Goal: Information Seeking & Learning: Find specific fact

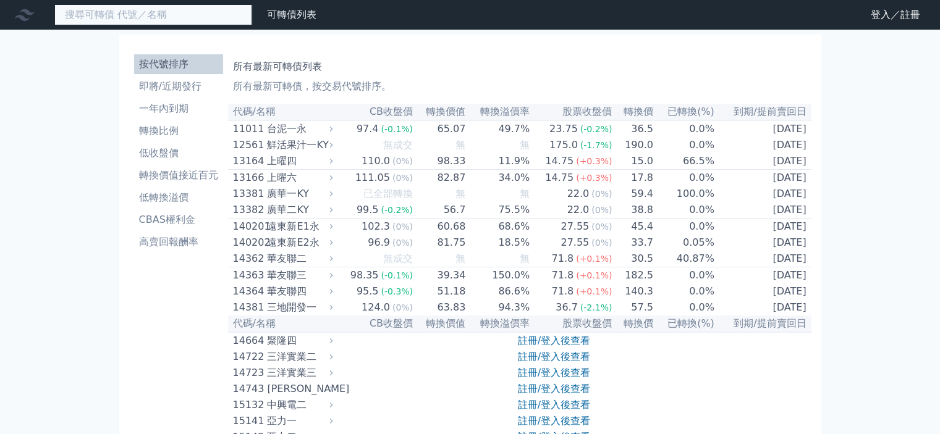
click at [156, 25] on input at bounding box center [153, 14] width 198 height 21
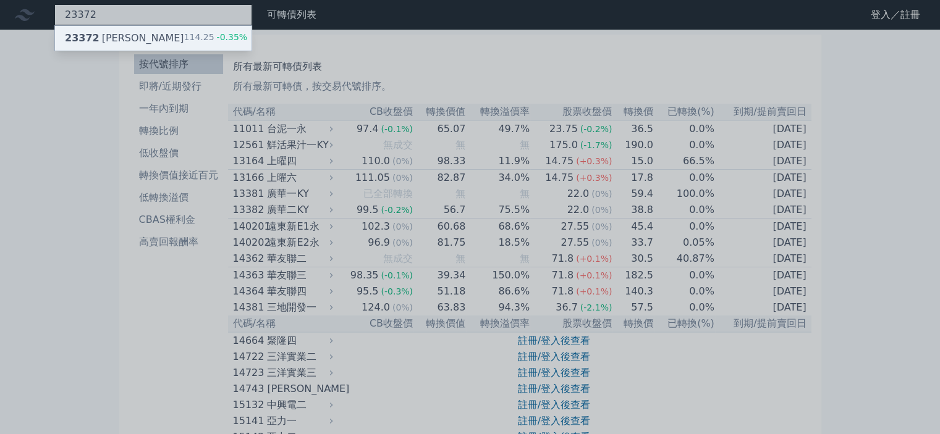
type input "23372"
click at [119, 41] on div "23372 [PERSON_NAME]" at bounding box center [124, 38] width 119 height 15
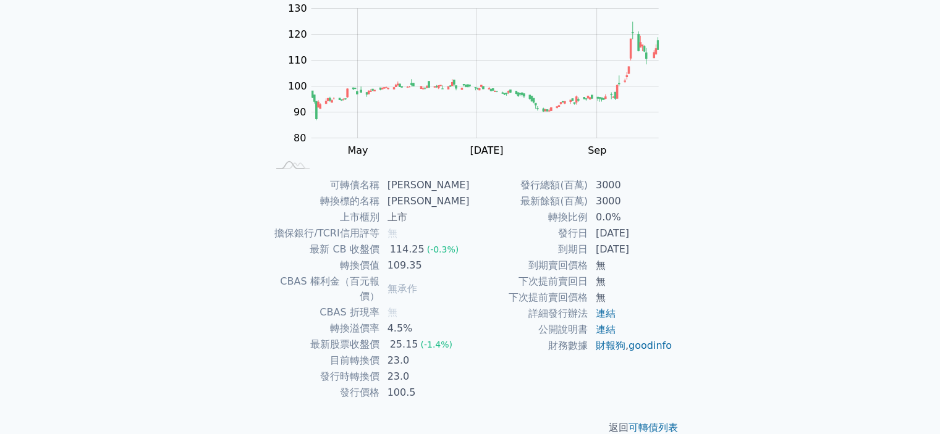
scroll to position [138, 0]
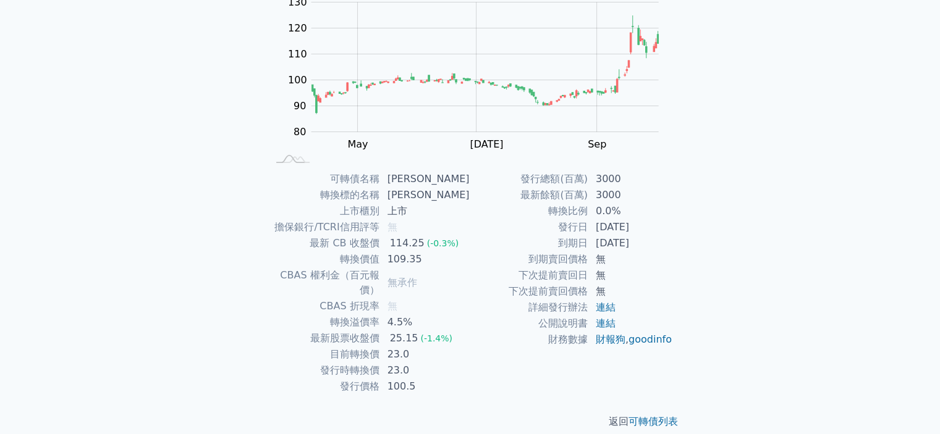
drag, startPoint x: 833, startPoint y: 248, endPoint x: 790, endPoint y: 241, distance: 43.3
click at [833, 248] on div "可轉債列表 財務數據 可轉債列表 財務數據 登入／註冊 登入／註冊 可轉債列表 › 23372 [PERSON_NAME] 23372 [PERSON_NAM…" at bounding box center [470, 155] width 940 height 587
click at [601, 210] on td "0.0%" at bounding box center [630, 211] width 85 height 16
click at [565, 190] on td "最新餘額(百萬)" at bounding box center [529, 195] width 118 height 16
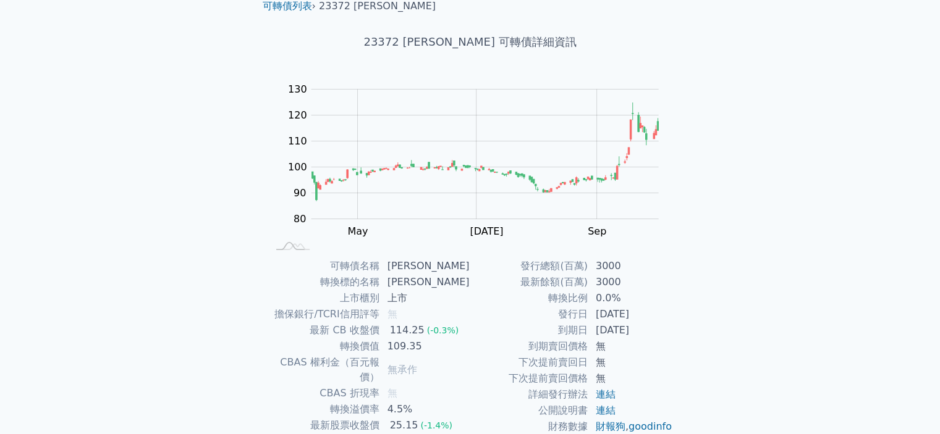
scroll to position [0, 0]
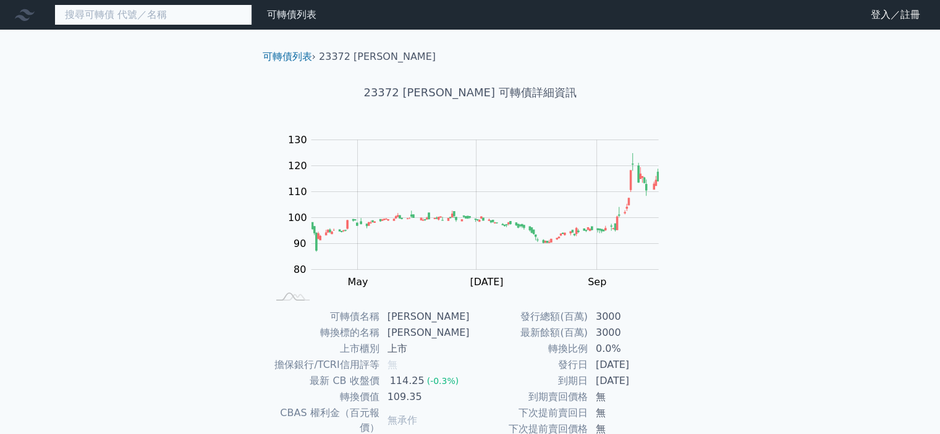
click at [99, 21] on input at bounding box center [153, 14] width 198 height 21
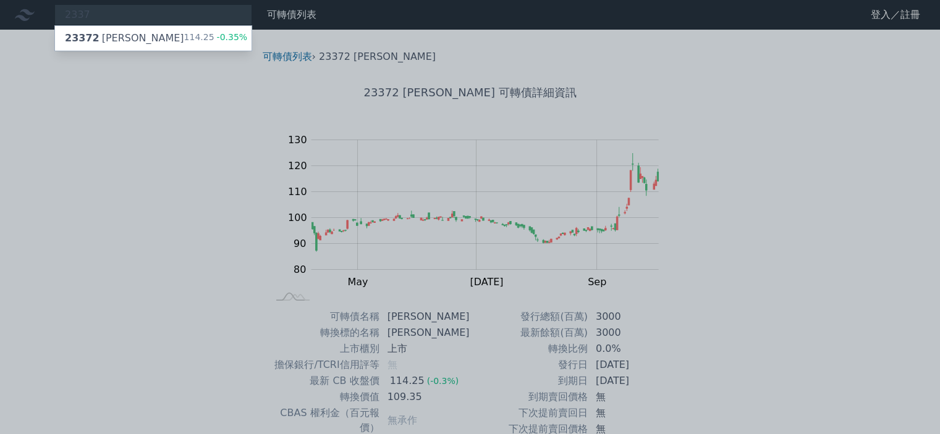
drag, startPoint x: 233, startPoint y: 176, endPoint x: 300, endPoint y: 0, distance: 188.6
click at [237, 167] on div at bounding box center [470, 217] width 940 height 434
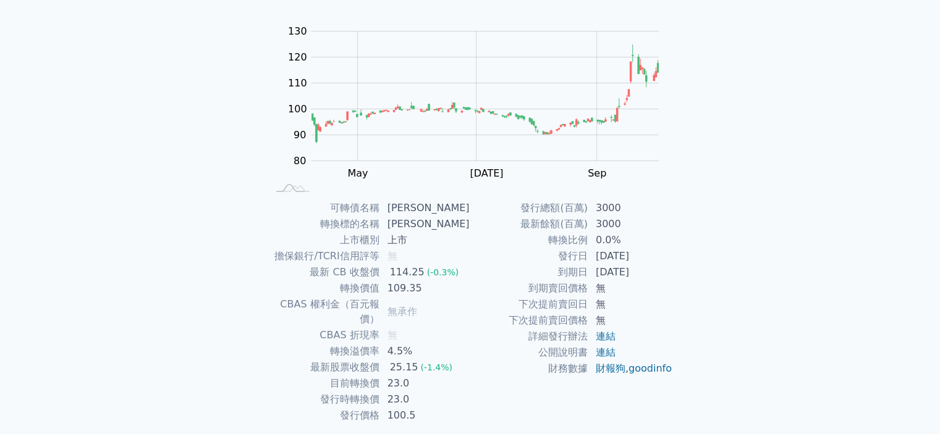
scroll to position [138, 0]
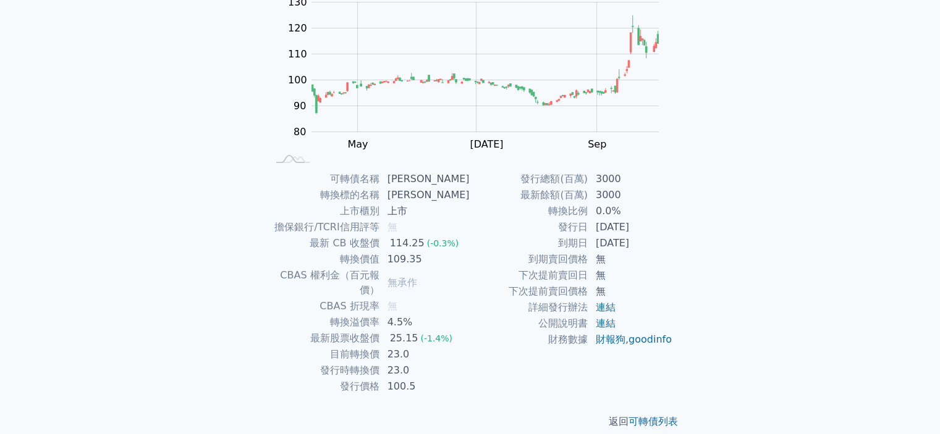
click at [590, 229] on td "[DATE]" at bounding box center [630, 227] width 85 height 16
click at [358, 256] on td "轉換價值" at bounding box center [324, 260] width 112 height 16
click at [364, 331] on td "最新股票收盤價" at bounding box center [324, 339] width 112 height 16
click at [366, 347] on td "目前轉換價" at bounding box center [324, 355] width 112 height 16
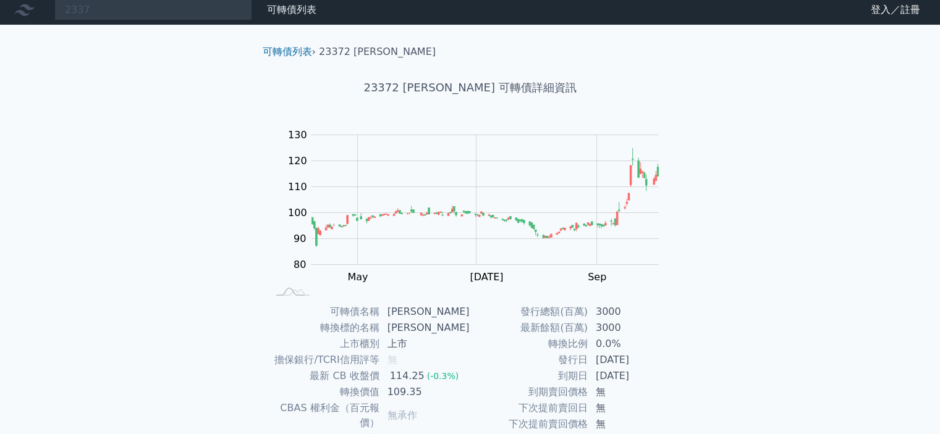
scroll to position [0, 0]
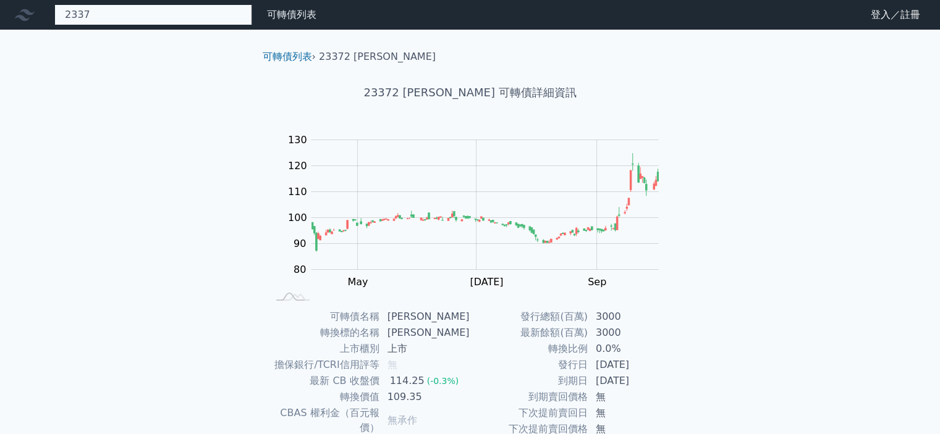
click at [113, 11] on div "2337 23372 [PERSON_NAME] 114.25 -0.35%" at bounding box center [153, 14] width 198 height 21
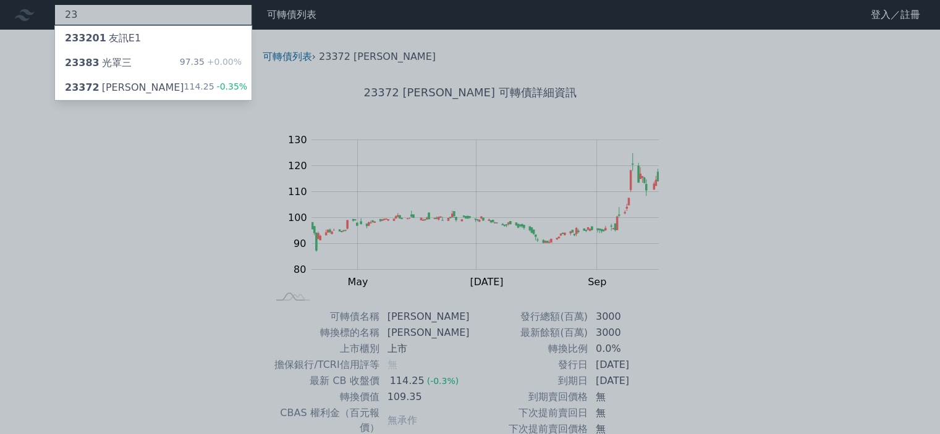
type input "2"
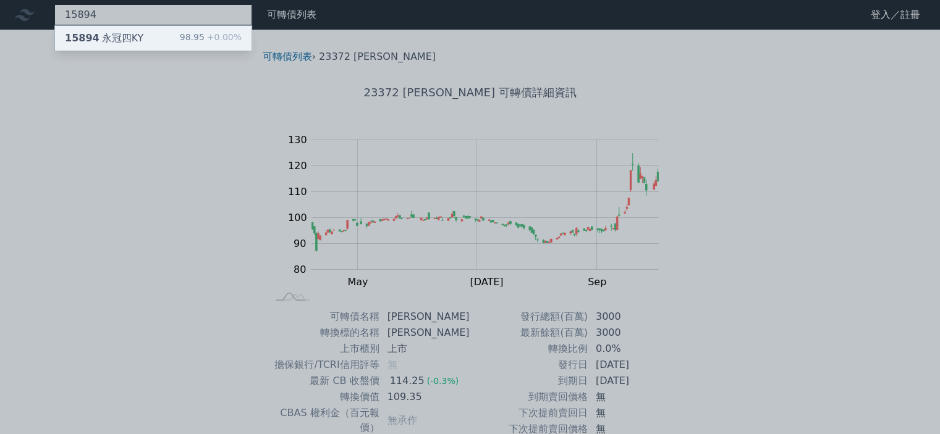
type input "15894"
click at [120, 41] on div "15894 永冠四KY" at bounding box center [104, 38] width 78 height 15
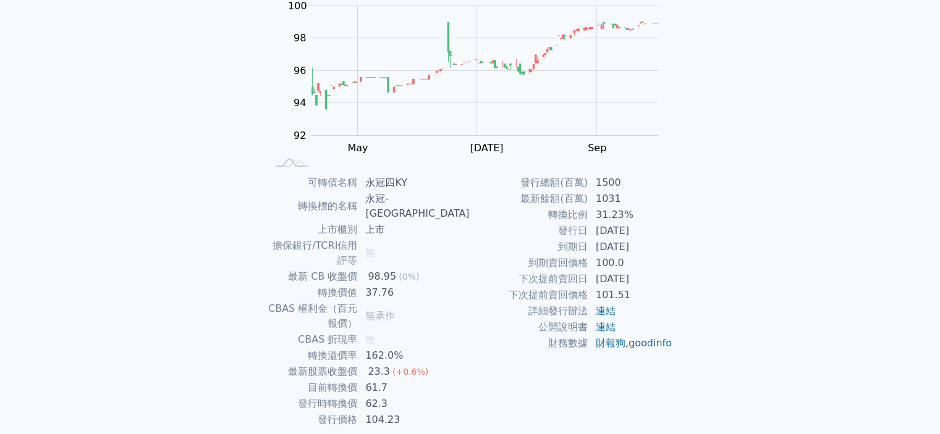
scroll to position [138, 0]
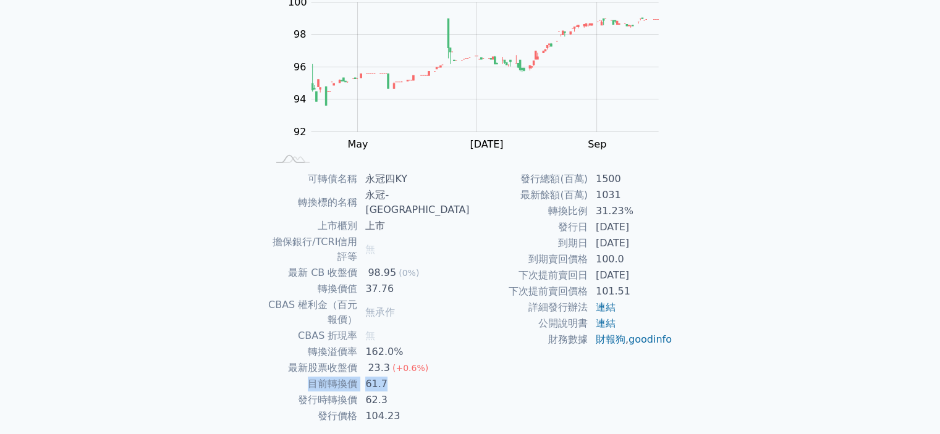
drag, startPoint x: 336, startPoint y: 342, endPoint x: 421, endPoint y: 335, distance: 85.0
click at [421, 376] on tr "目前轉換價 61.7" at bounding box center [369, 384] width 203 height 16
click at [434, 392] on td "62.3" at bounding box center [414, 400] width 112 height 16
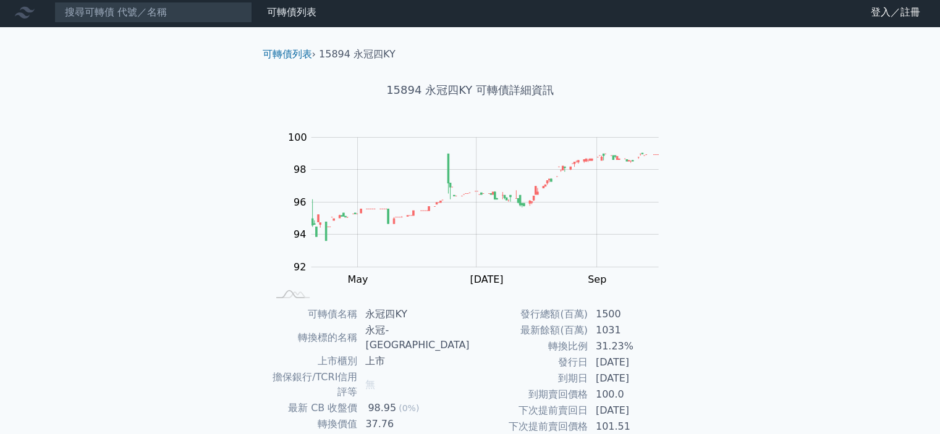
scroll to position [0, 0]
